Goal: Transaction & Acquisition: Purchase product/service

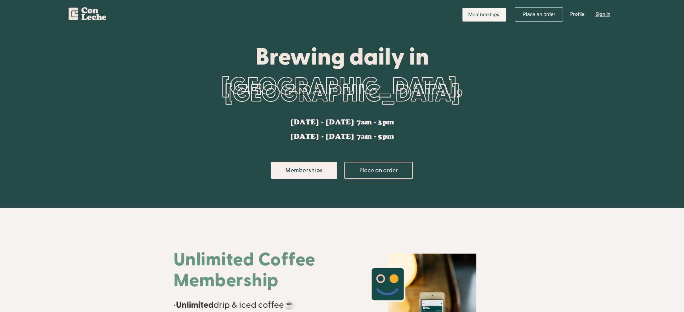
click at [602, 14] on link "Sign in" at bounding box center [603, 15] width 26 height 22
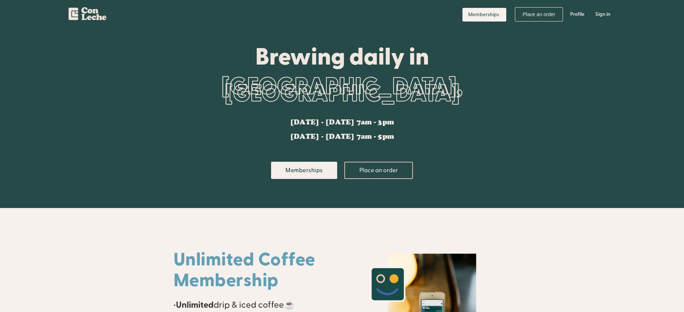
scroll to position [515, 0]
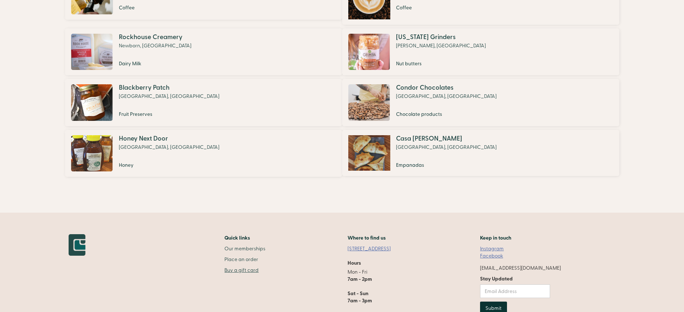
click at [224, 267] on link "Buy a gift card" at bounding box center [244, 270] width 41 height 7
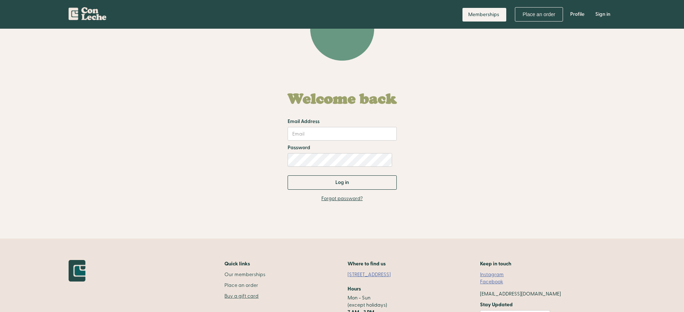
click at [224, 293] on link "Buy a gift card" at bounding box center [244, 296] width 41 height 7
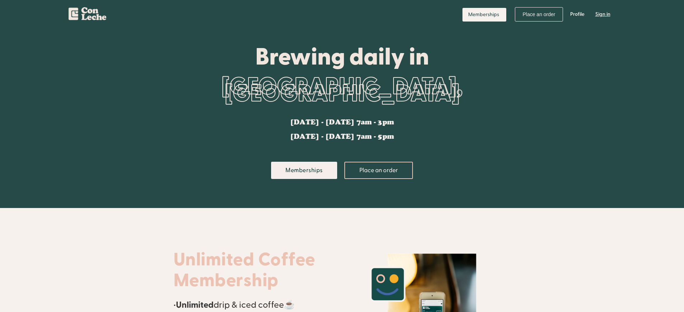
click at [602, 14] on link "Sign in" at bounding box center [603, 15] width 26 height 22
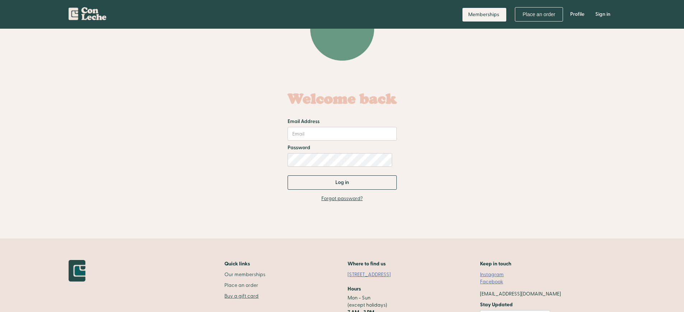
click at [224, 293] on link "Buy a gift card" at bounding box center [244, 296] width 41 height 7
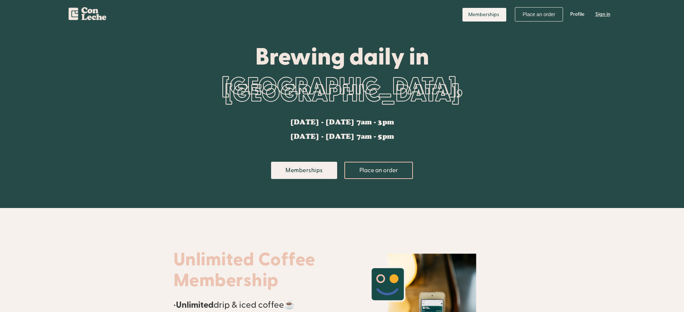
click at [602, 14] on link "Sign in" at bounding box center [603, 15] width 26 height 22
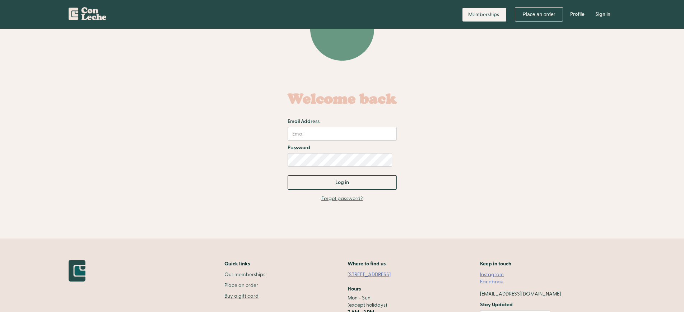
click at [224, 293] on link "Buy a gift card" at bounding box center [244, 296] width 41 height 7
